Goal: Find specific page/section: Find specific page/section

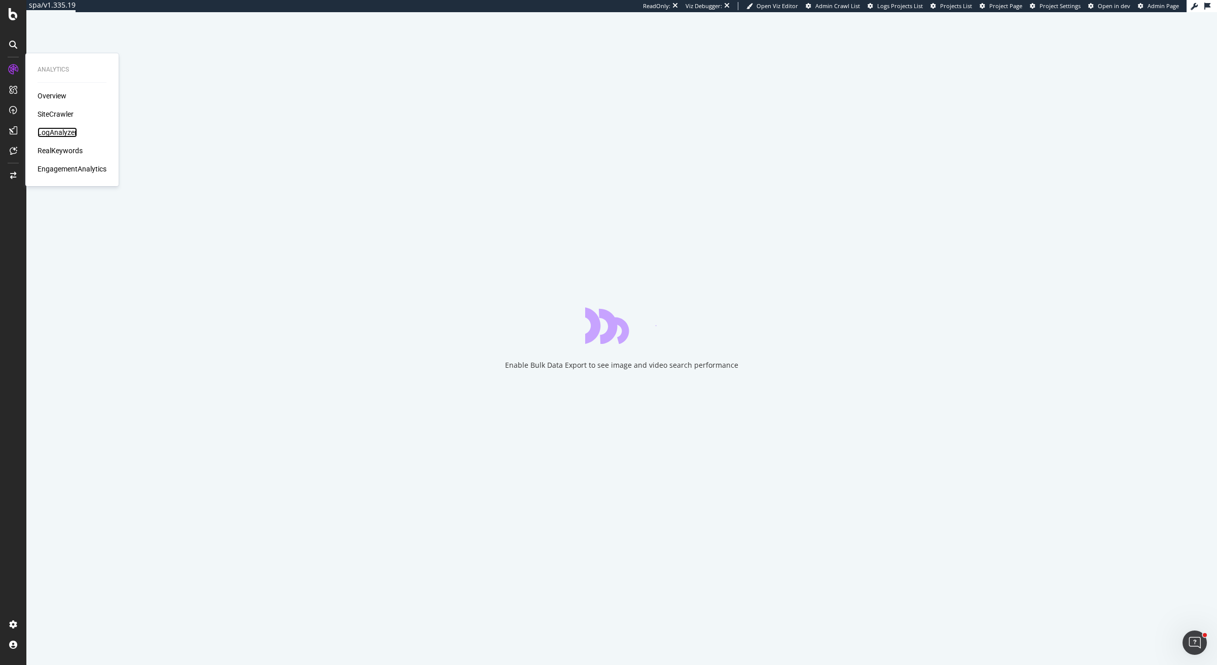
click at [56, 132] on div "LogAnalyzer" at bounding box center [58, 132] width 40 height 10
click at [57, 129] on div "LogAnalyzer" at bounding box center [58, 132] width 40 height 10
